Goal: Navigation & Orientation: Find specific page/section

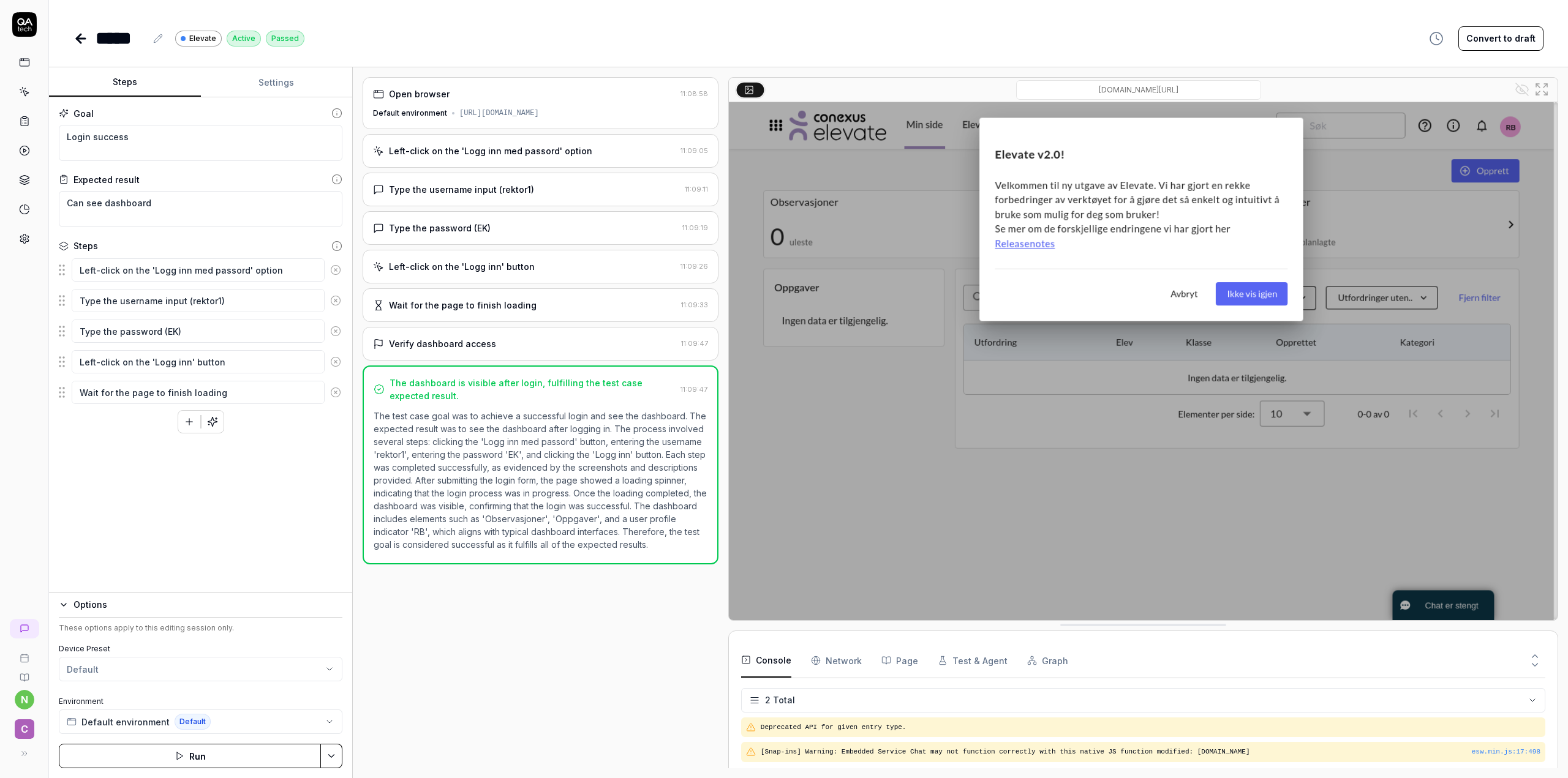
click at [203, 520] on div "Goal Login success Expected result Can see dashboard Steps Left-click on the 'L…" at bounding box center [200, 345] width 303 height 496
click at [194, 518] on div "Goal Login success Expected result Can see dashboard Steps Left-click on the 'L…" at bounding box center [200, 345] width 303 height 496
click at [857, 509] on img at bounding box center [1144, 361] width 829 height 518
click at [593, 684] on div "Open browser 11:08:58 Default environment https://d-followup-no-app-frontend.co…" at bounding box center [540, 423] width 356 height 692
click at [168, 505] on div "Goal Login success Expected result Can see dashboard Steps Left-click on the 'L…" at bounding box center [200, 345] width 303 height 496
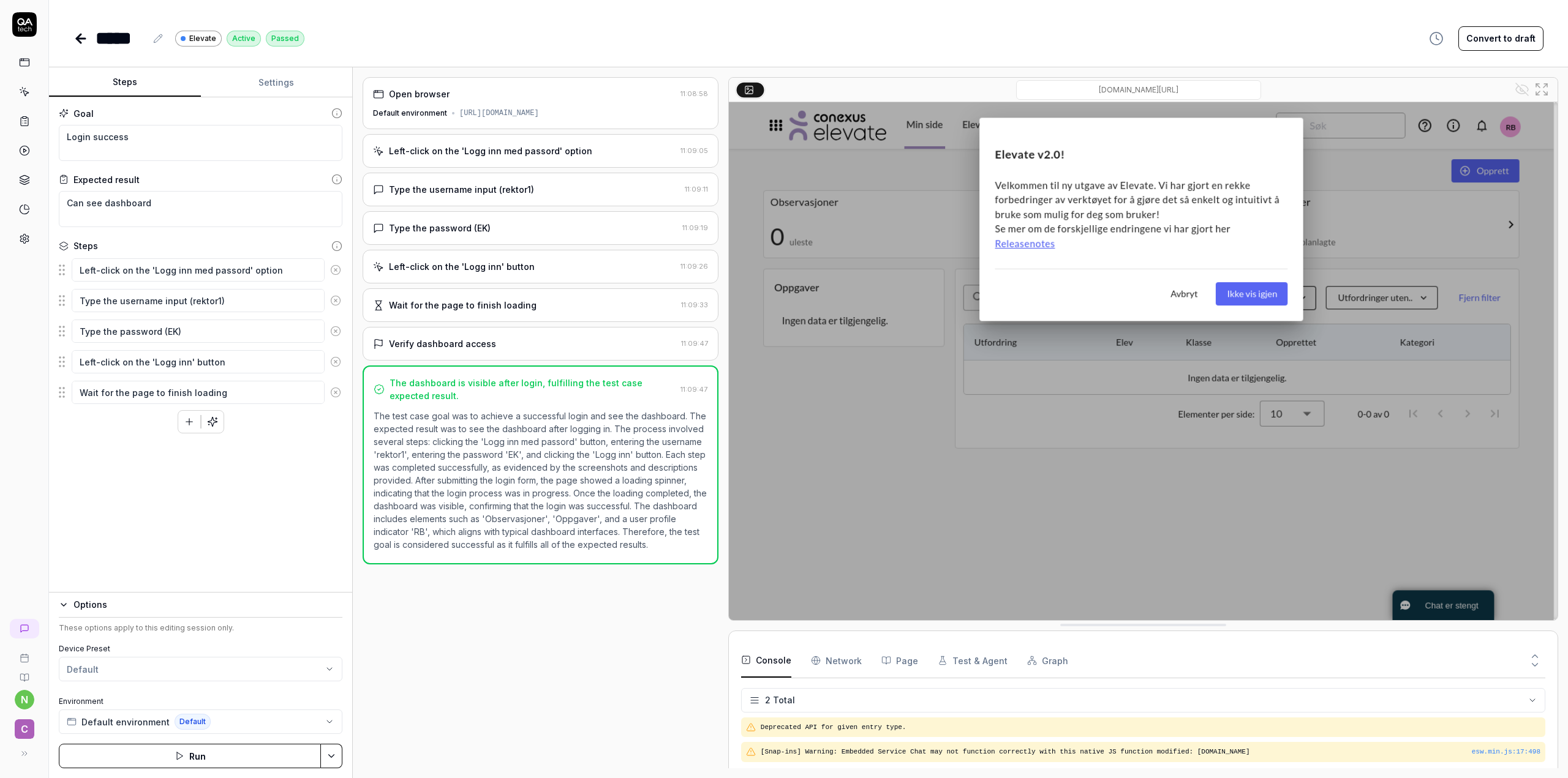
type textarea "*"
click at [97, 215] on textarea "Can see dashboard" at bounding box center [200, 209] width 284 height 36
click at [153, 141] on textarea "Login success" at bounding box center [200, 143] width 284 height 36
click at [463, 243] on div "Open browser 11:08:58 Default environment https://d-followup-no-app-frontend.co…" at bounding box center [540, 423] width 356 height 692
click at [461, 228] on div "Type the password (EK)" at bounding box center [439, 228] width 102 height 13
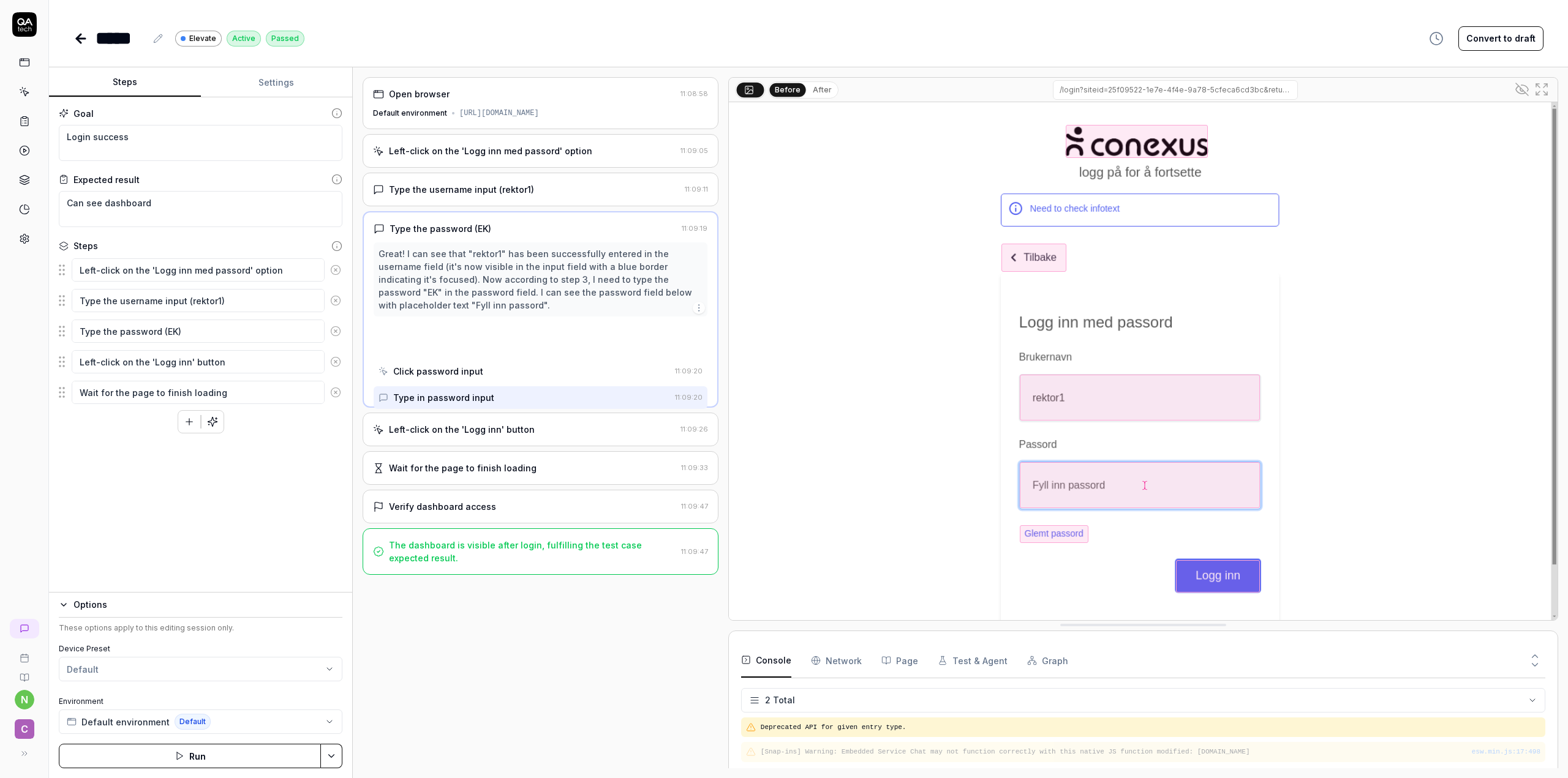
click at [467, 191] on div "Type the username input (rektor1)" at bounding box center [462, 190] width 146 height 13
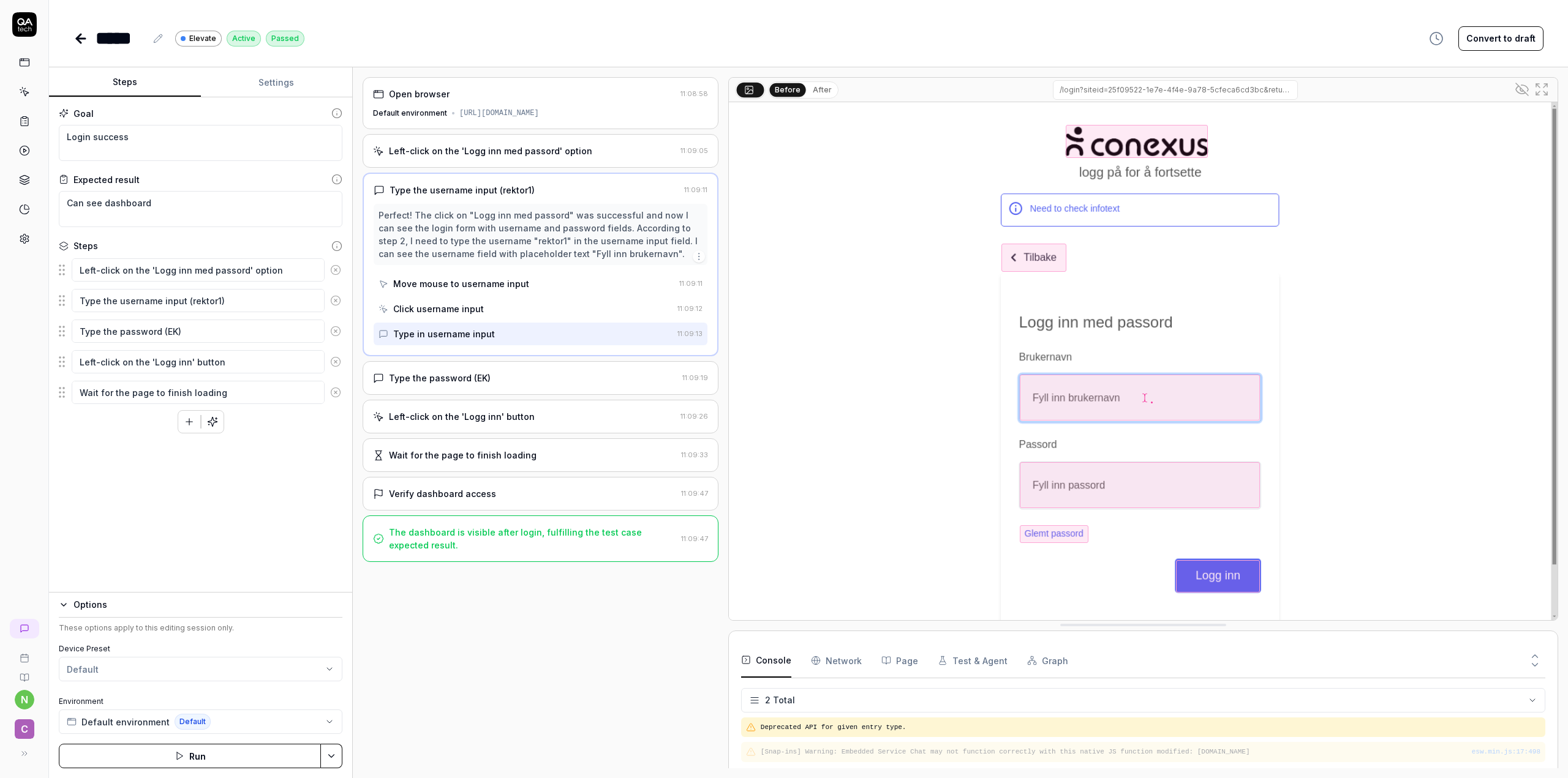
click at [475, 158] on div "Left-click on the 'Logg inn med passord' option 11:09:05" at bounding box center [540, 150] width 356 height 34
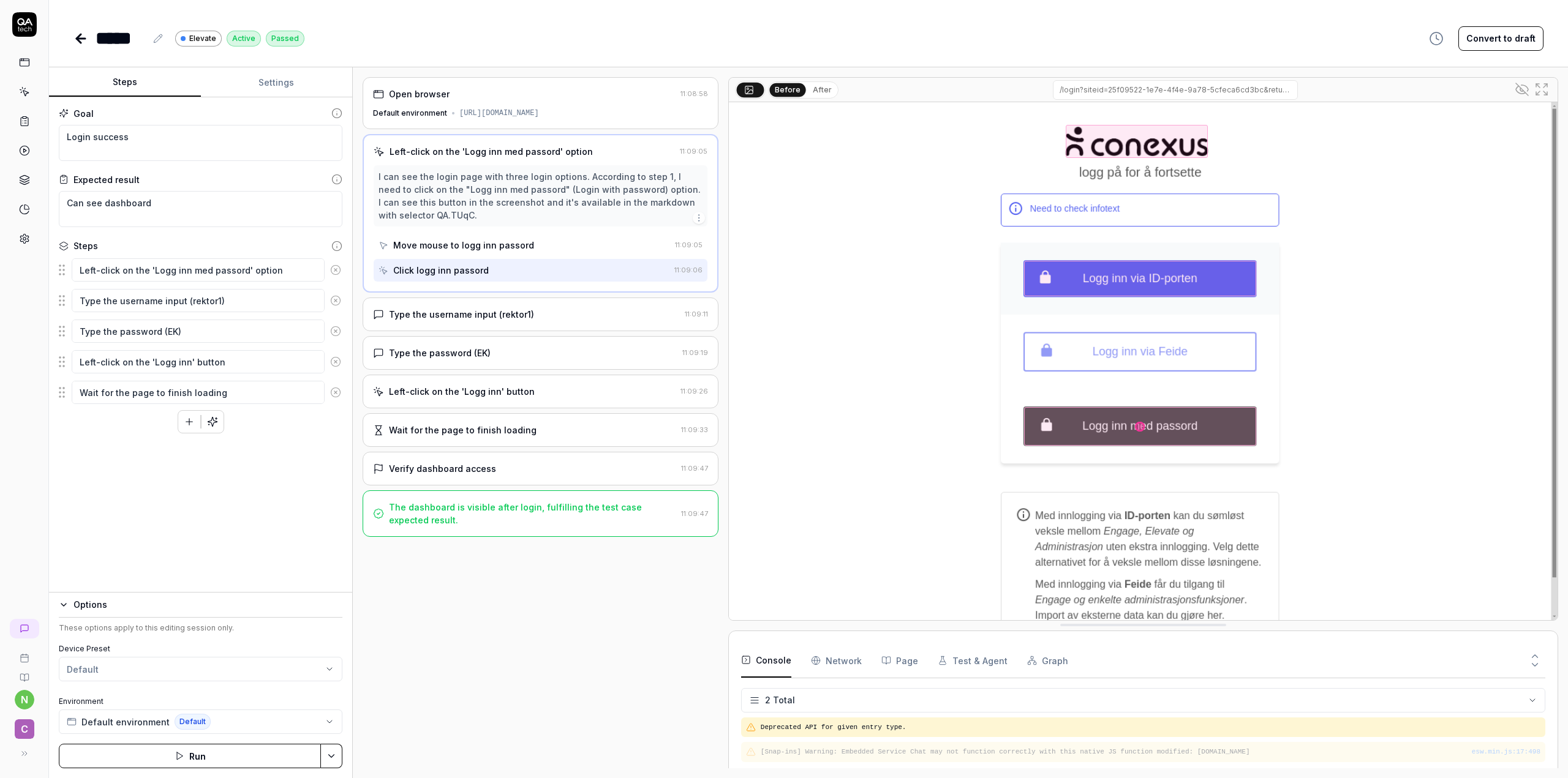
click at [451, 385] on div "Left-click on the 'Logg inn' button" at bounding box center [462, 391] width 146 height 13
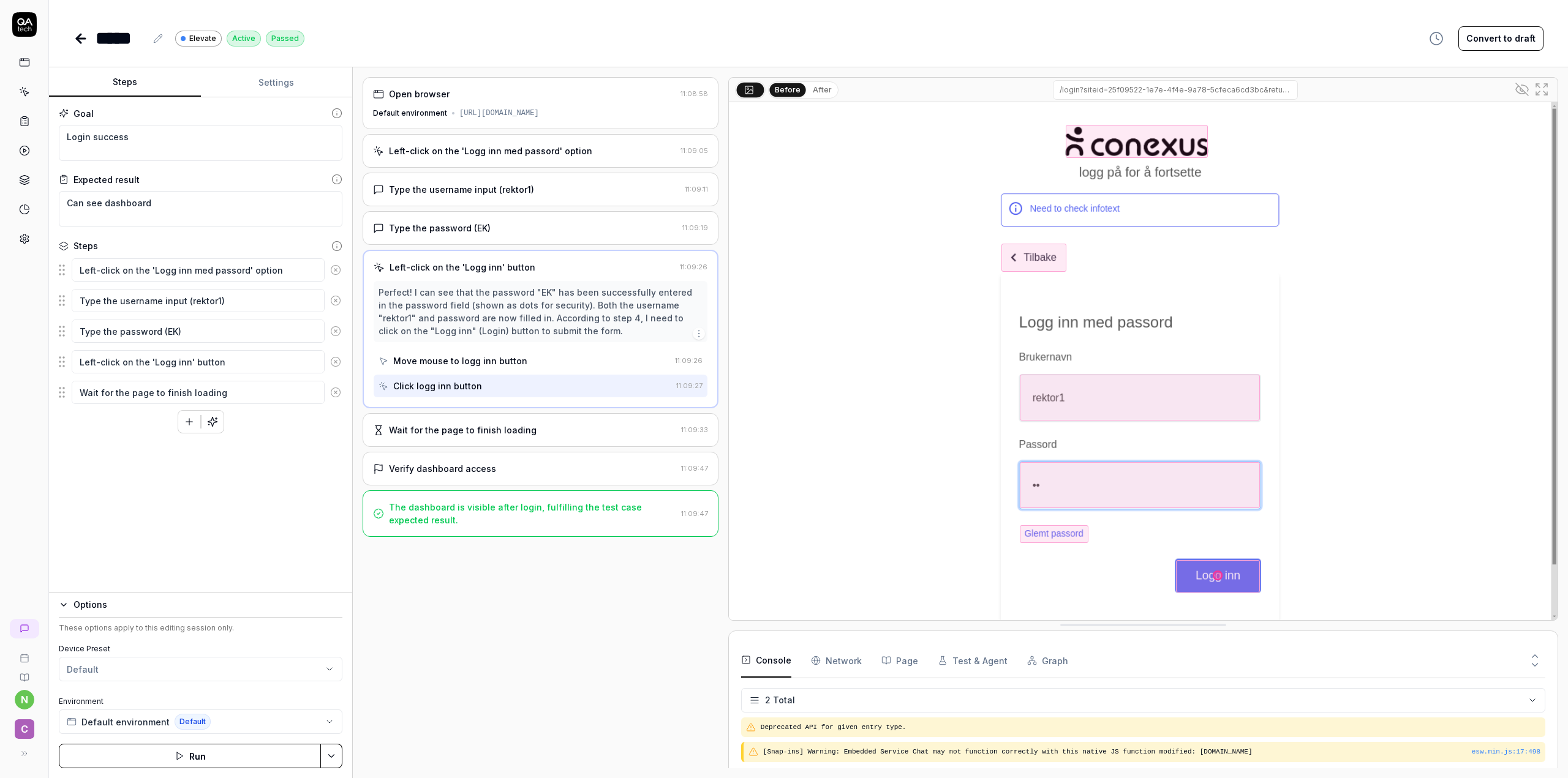
click at [442, 424] on div "Wait for the page to finish loading" at bounding box center [462, 430] width 148 height 13
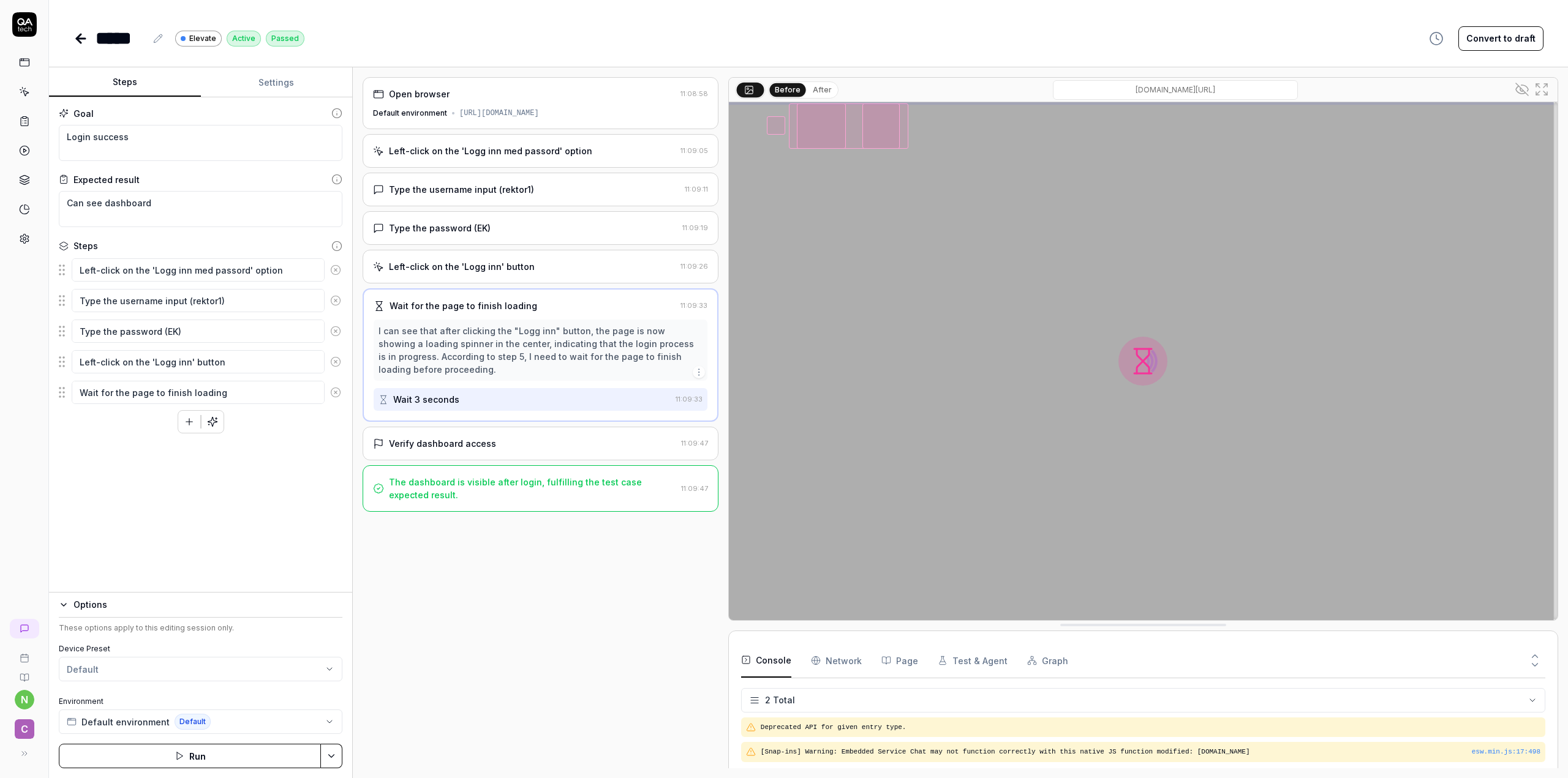
click at [432, 440] on div "Verify dashboard access" at bounding box center [442, 444] width 107 height 13
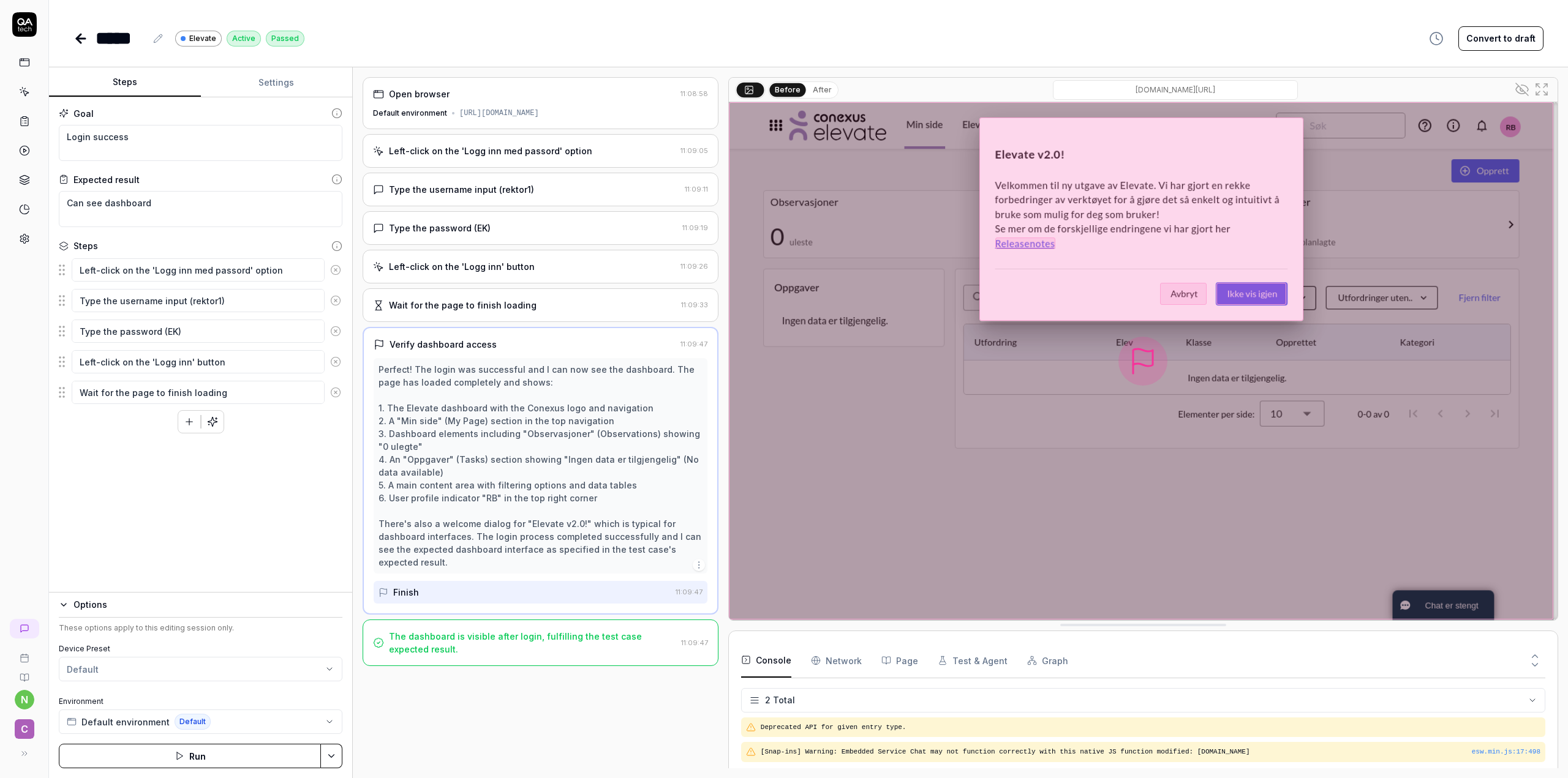
click at [600, 757] on div "Open browser 11:08:58 Default environment https://d-followup-no-app-frontend.co…" at bounding box center [540, 423] width 356 height 692
click at [154, 528] on div "Goal Login success Expected result Can see dashboard Steps Left-click on the 'L…" at bounding box center [200, 345] width 303 height 496
click at [21, 116] on icon at bounding box center [24, 121] width 11 height 11
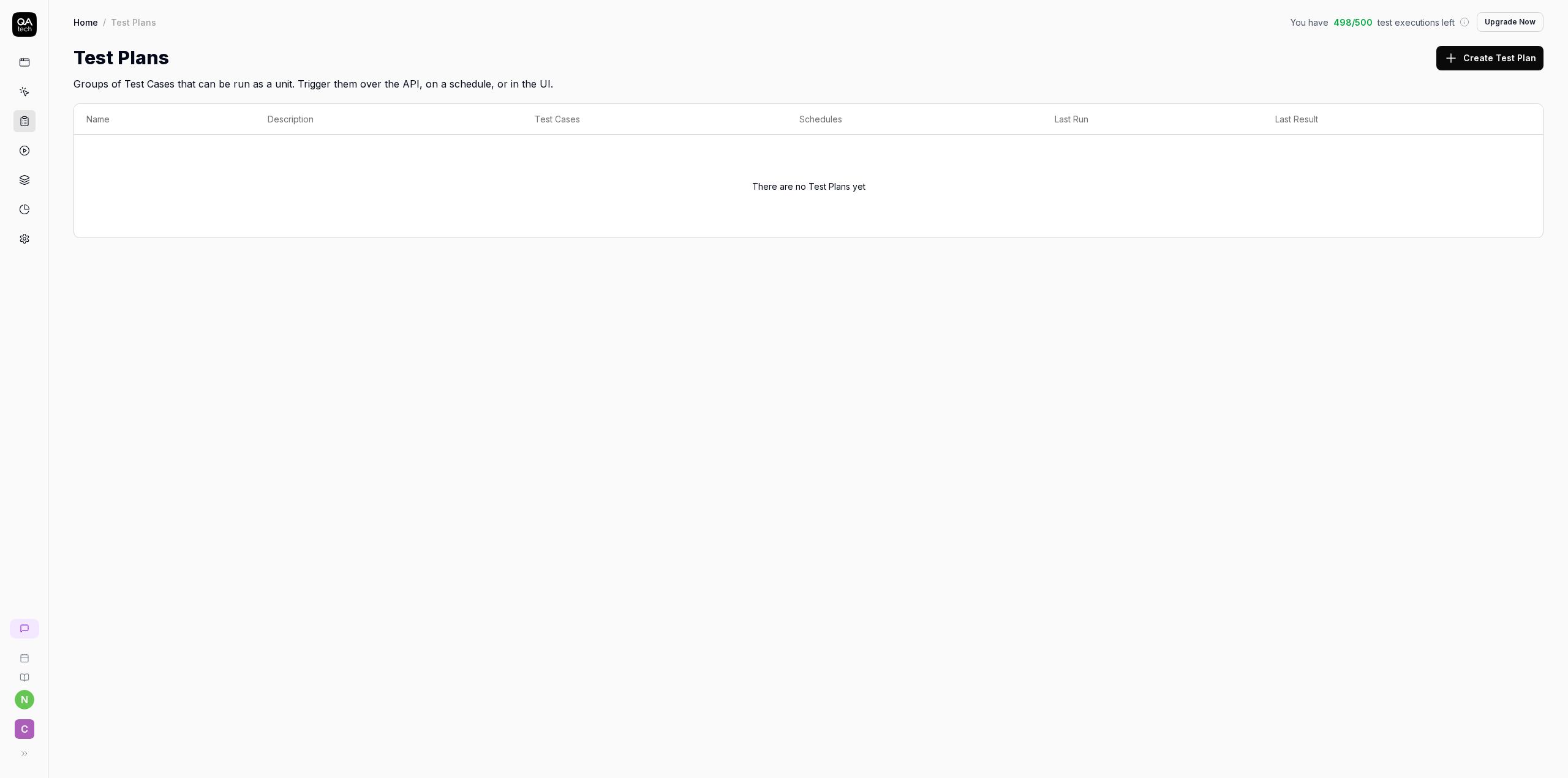
click at [24, 145] on icon at bounding box center [24, 150] width 11 height 11
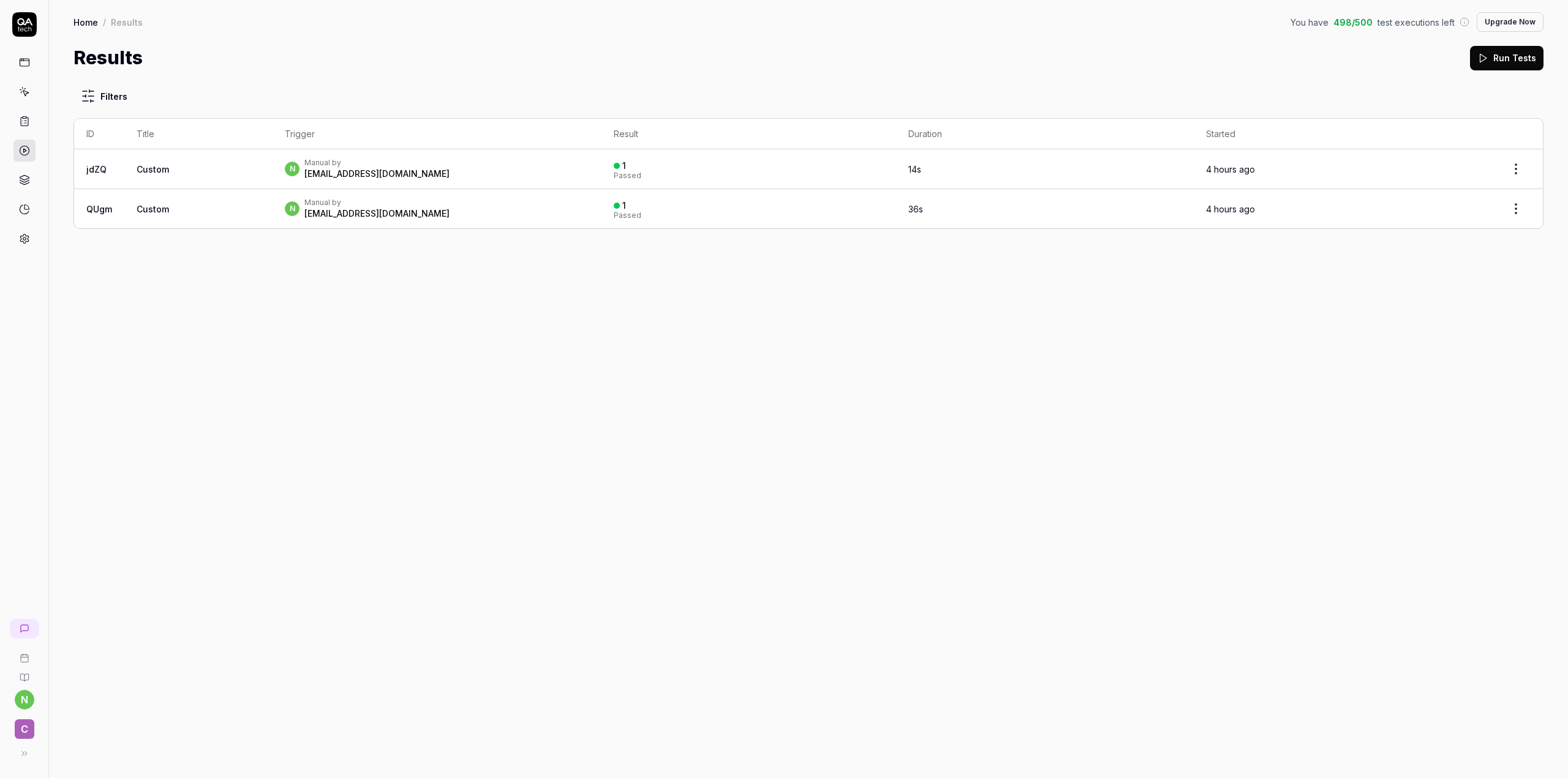
click at [512, 217] on div "n Manual by nam.nguyenvan@orientsoftware.com" at bounding box center [437, 208] width 305 height 22
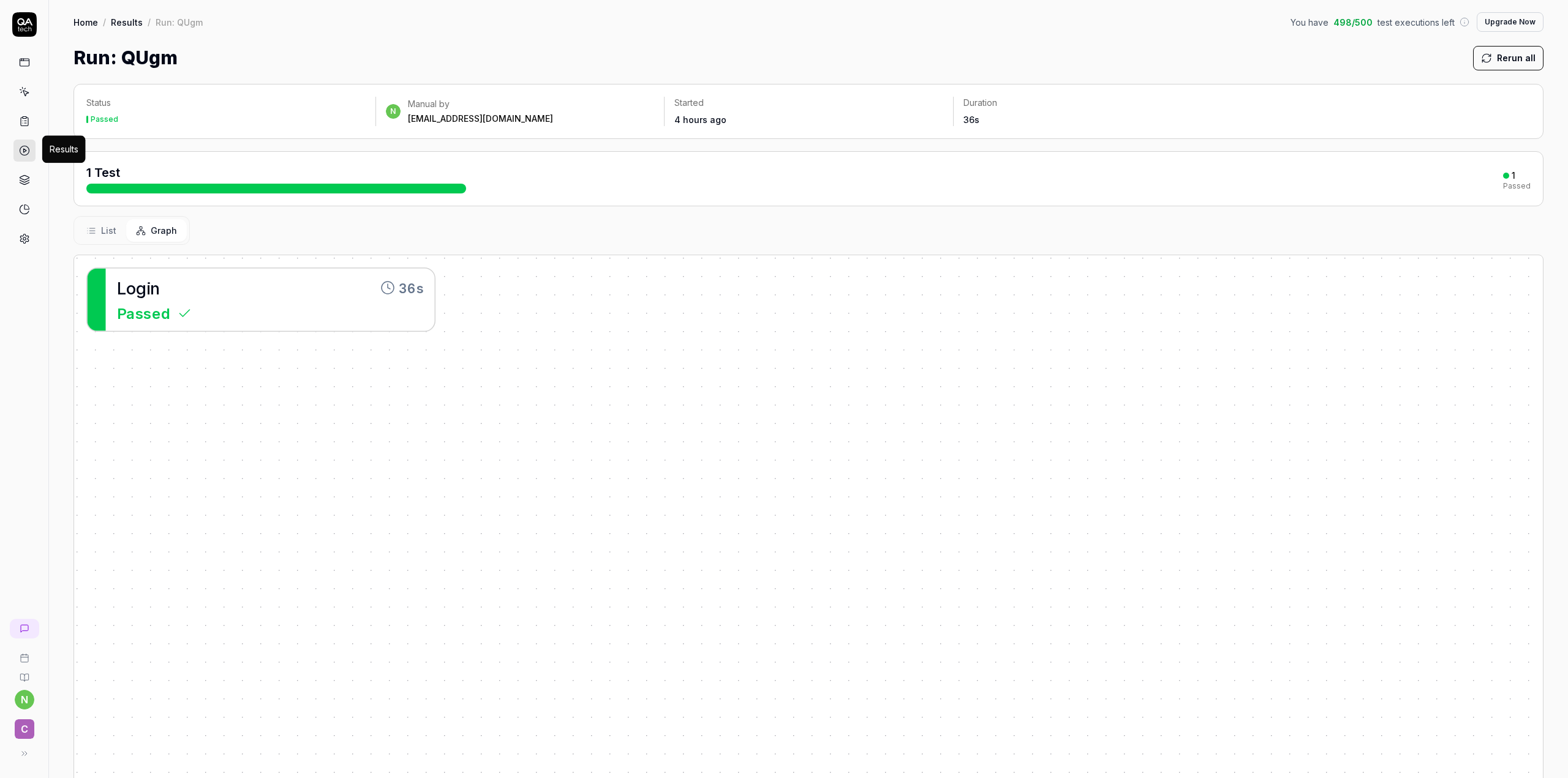
click at [24, 149] on polygon at bounding box center [25, 150] width 3 height 4
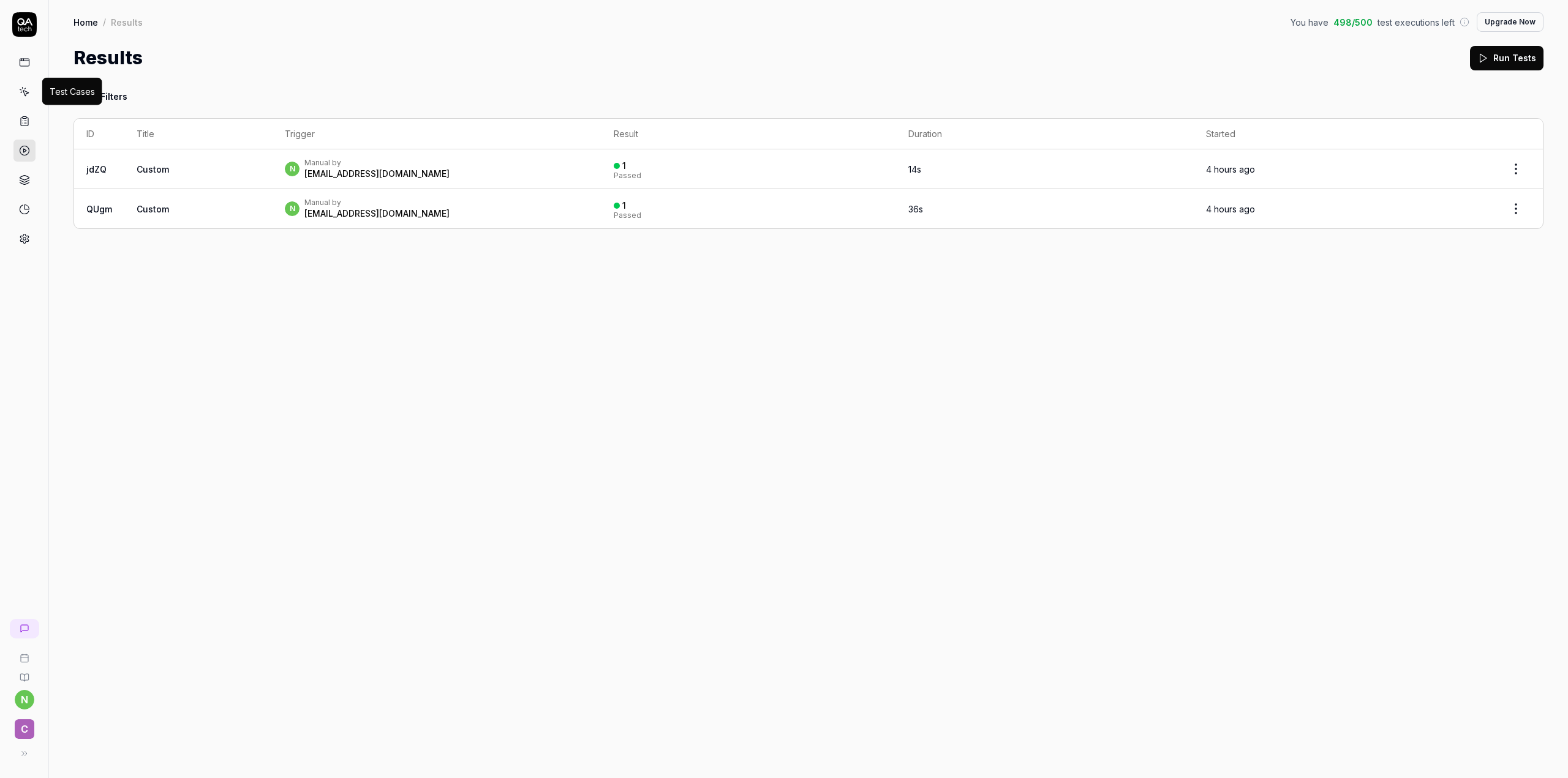
click at [22, 91] on icon at bounding box center [24, 91] width 11 height 11
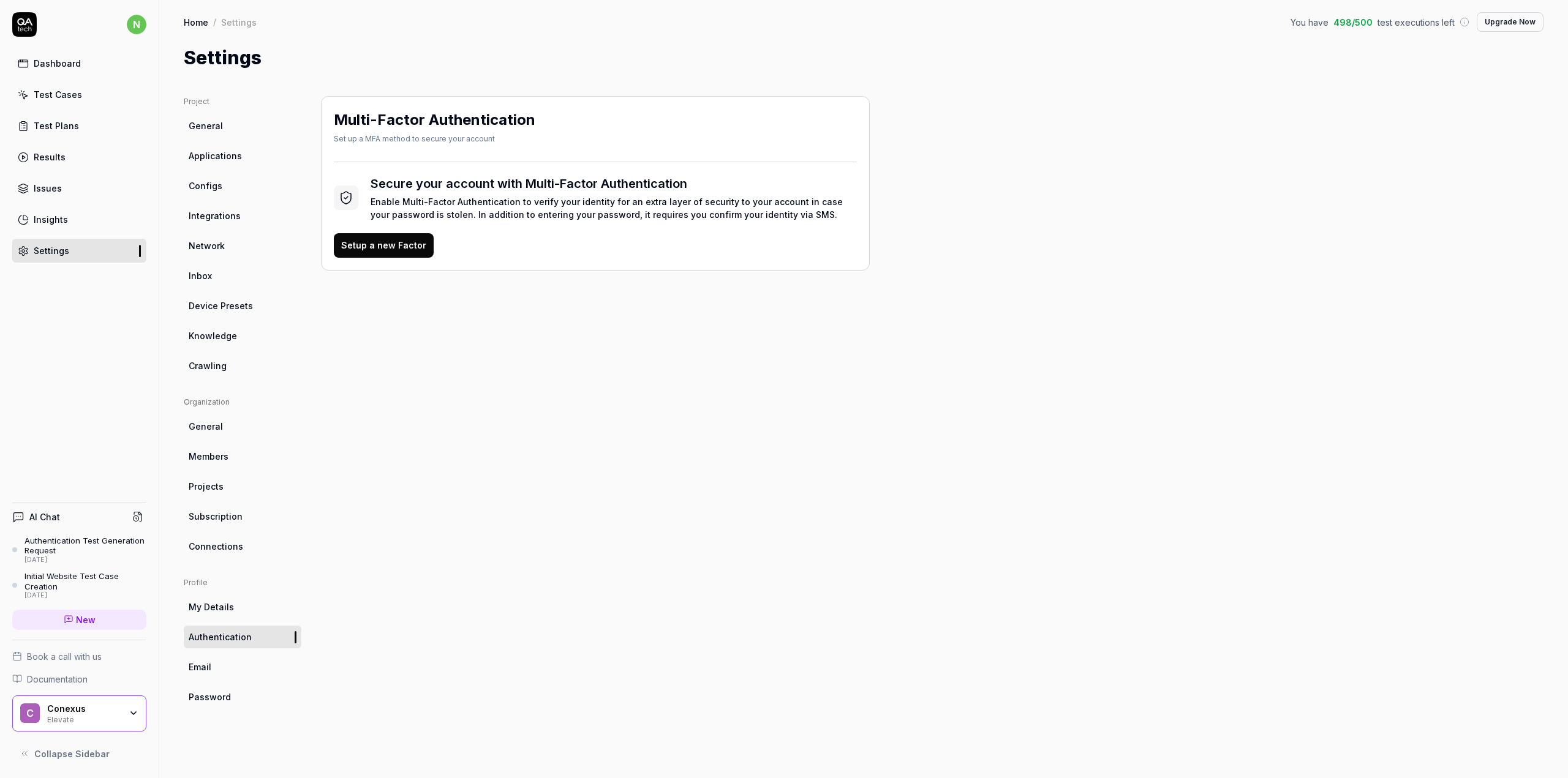
click at [201, 280] on span "Inbox" at bounding box center [200, 276] width 24 height 13
